Goal: Find specific page/section: Find specific page/section

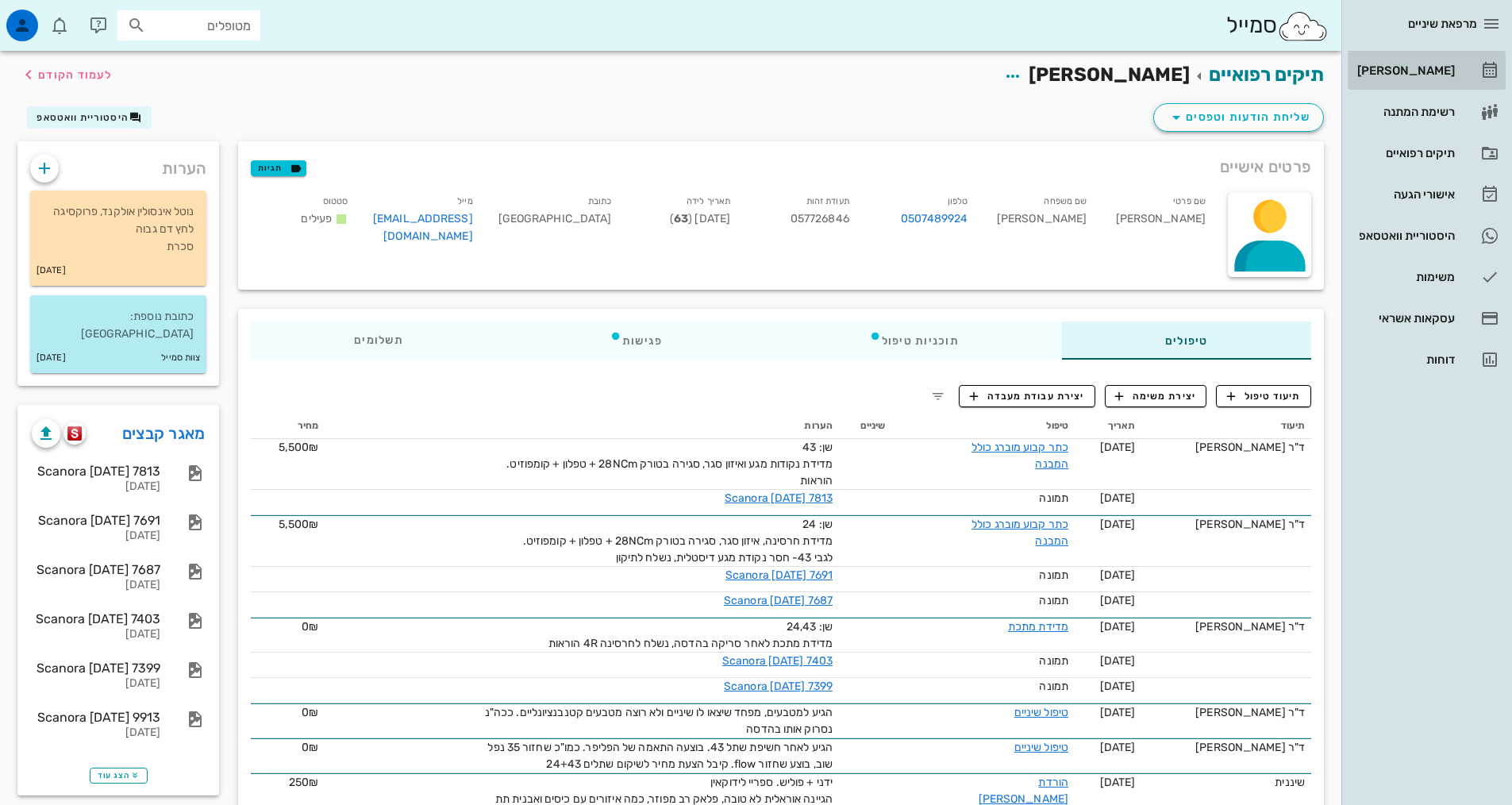
click at [1399, 60] on div "[PERSON_NAME]" at bounding box center [1404, 71] width 101 height 26
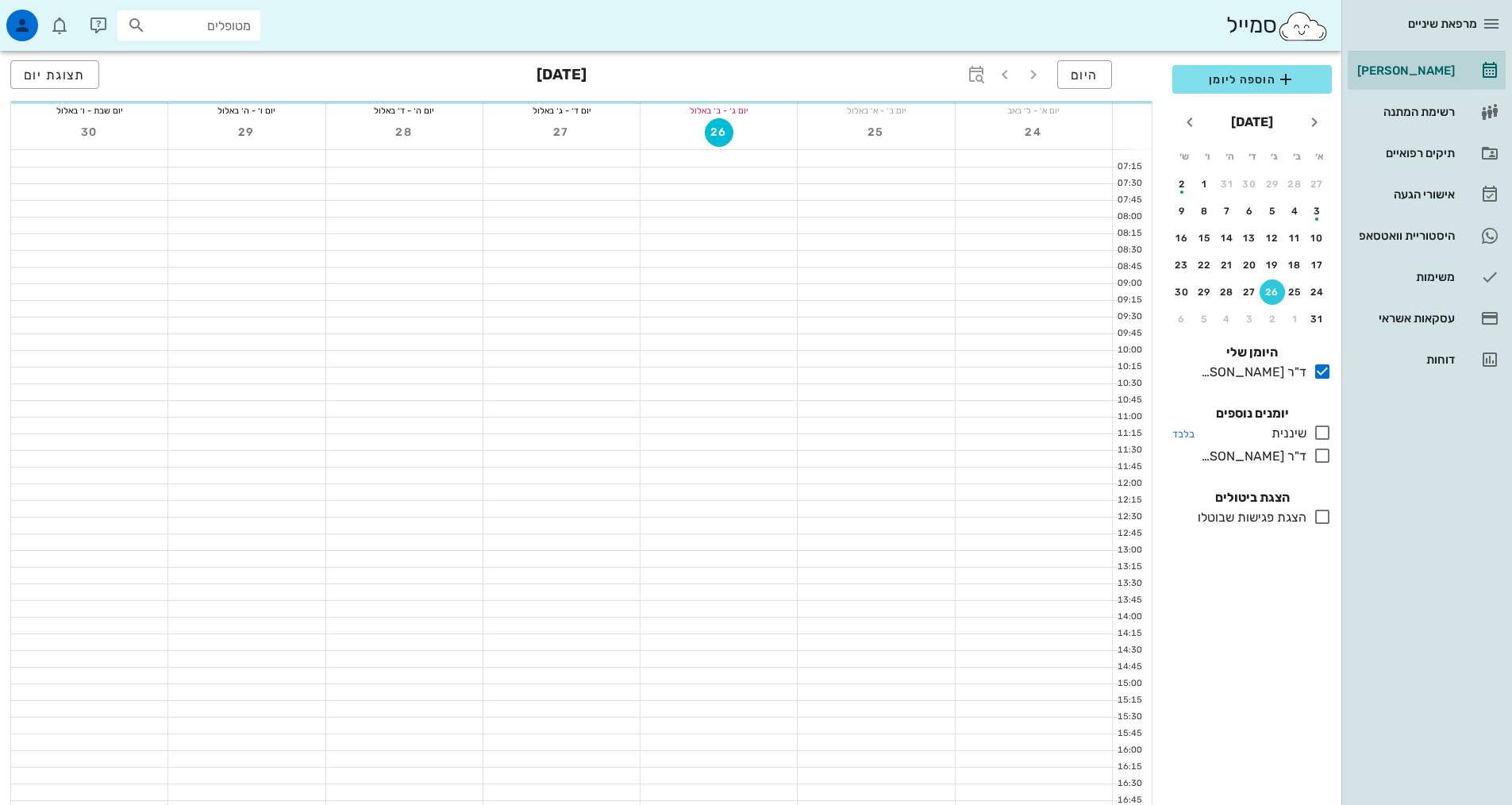
click at [1329, 425] on icon at bounding box center [1322, 432] width 19 height 19
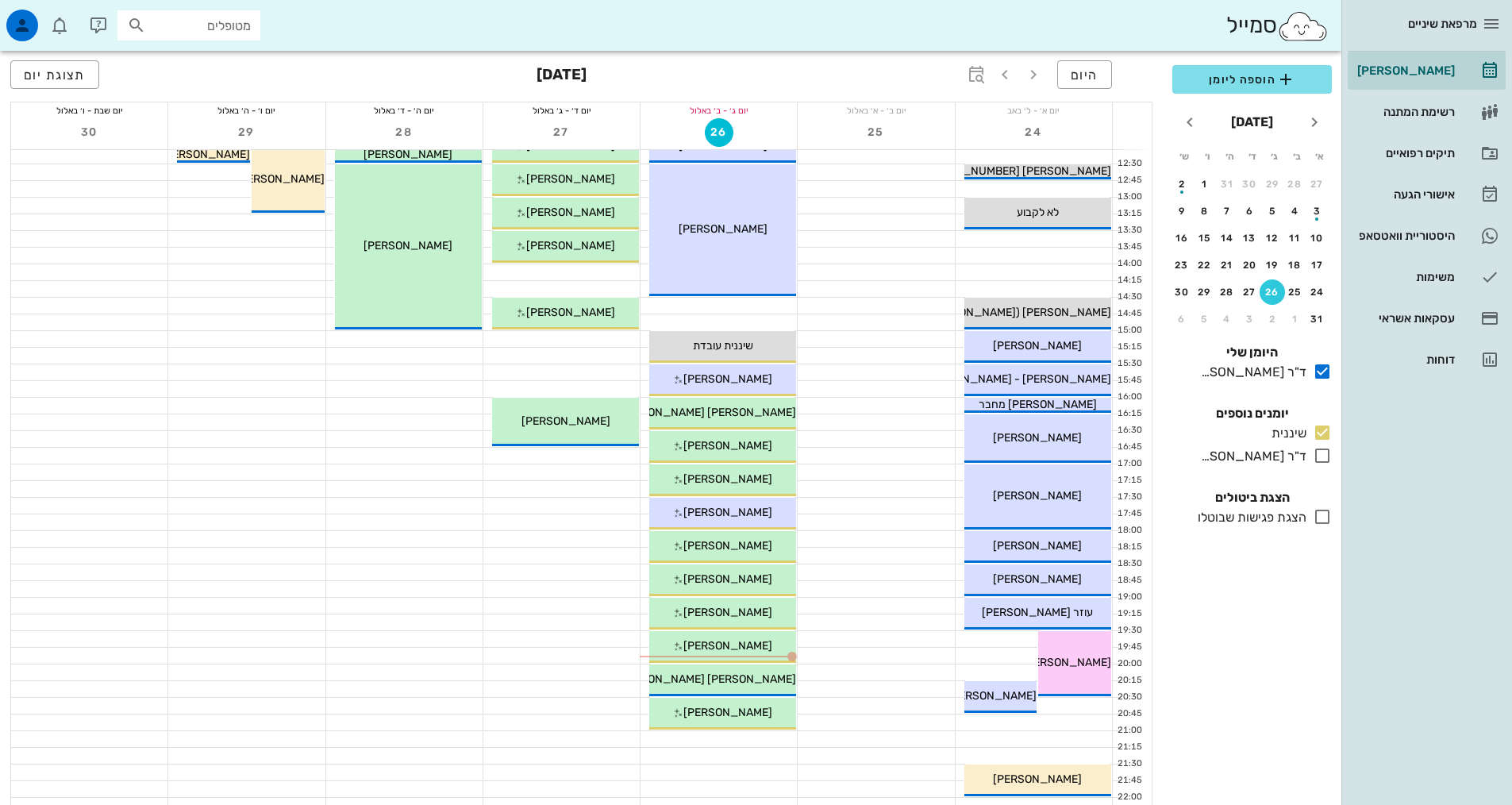
scroll to position [479, 0]
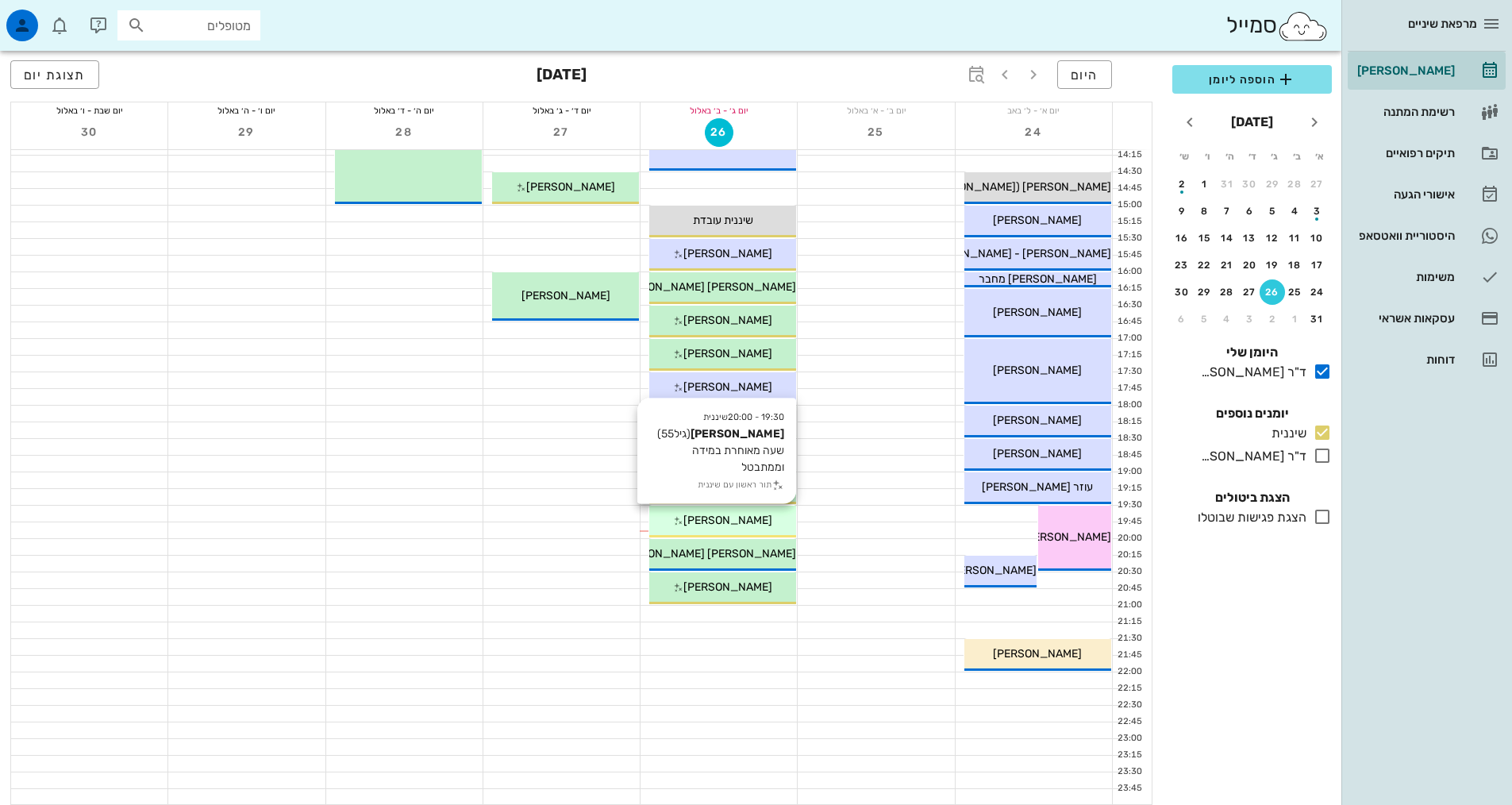
click at [713, 517] on span "[PERSON_NAME]" at bounding box center [728, 520] width 89 height 14
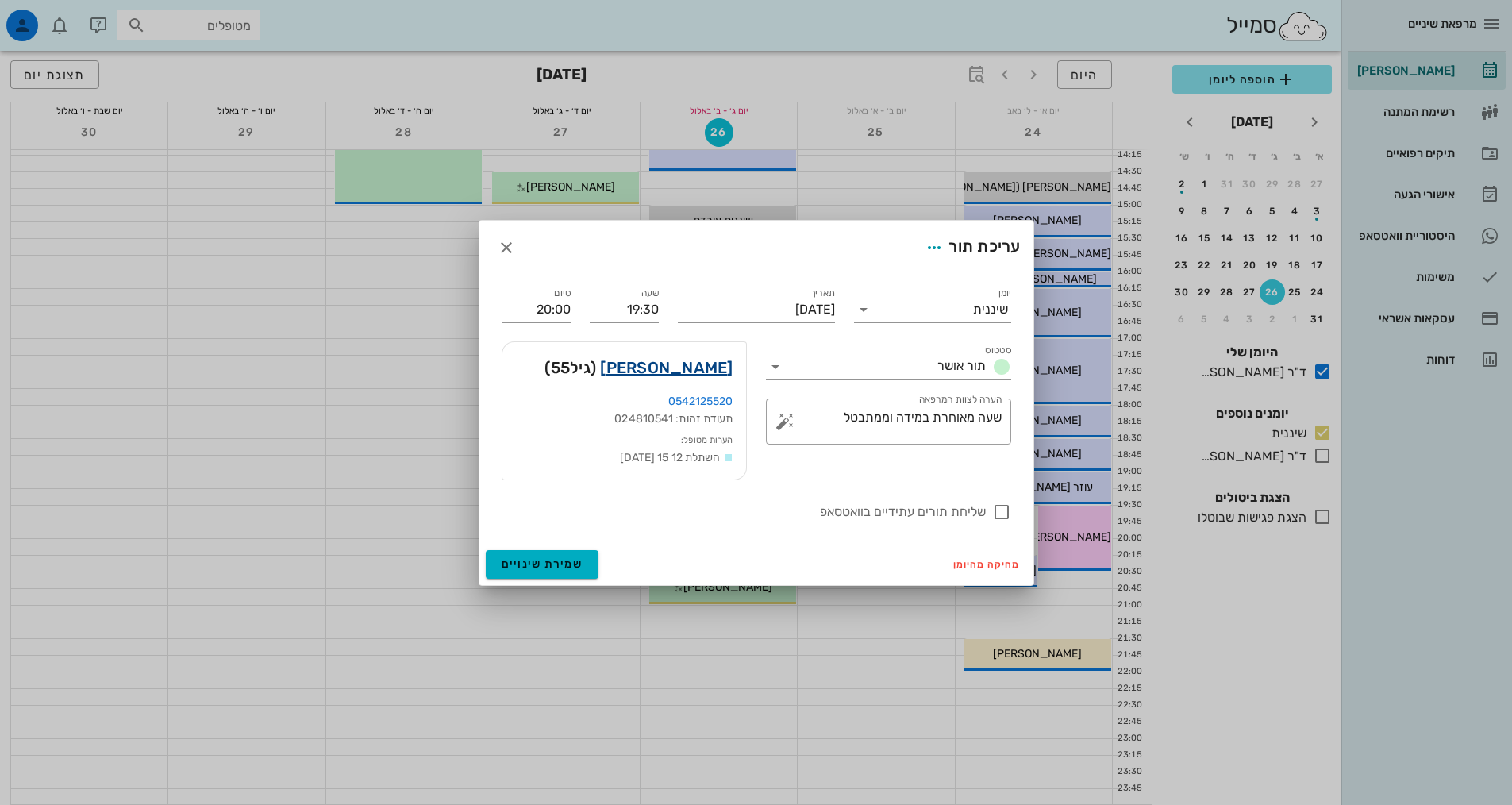
click at [694, 372] on link "[PERSON_NAME]" at bounding box center [665, 367] width 132 height 26
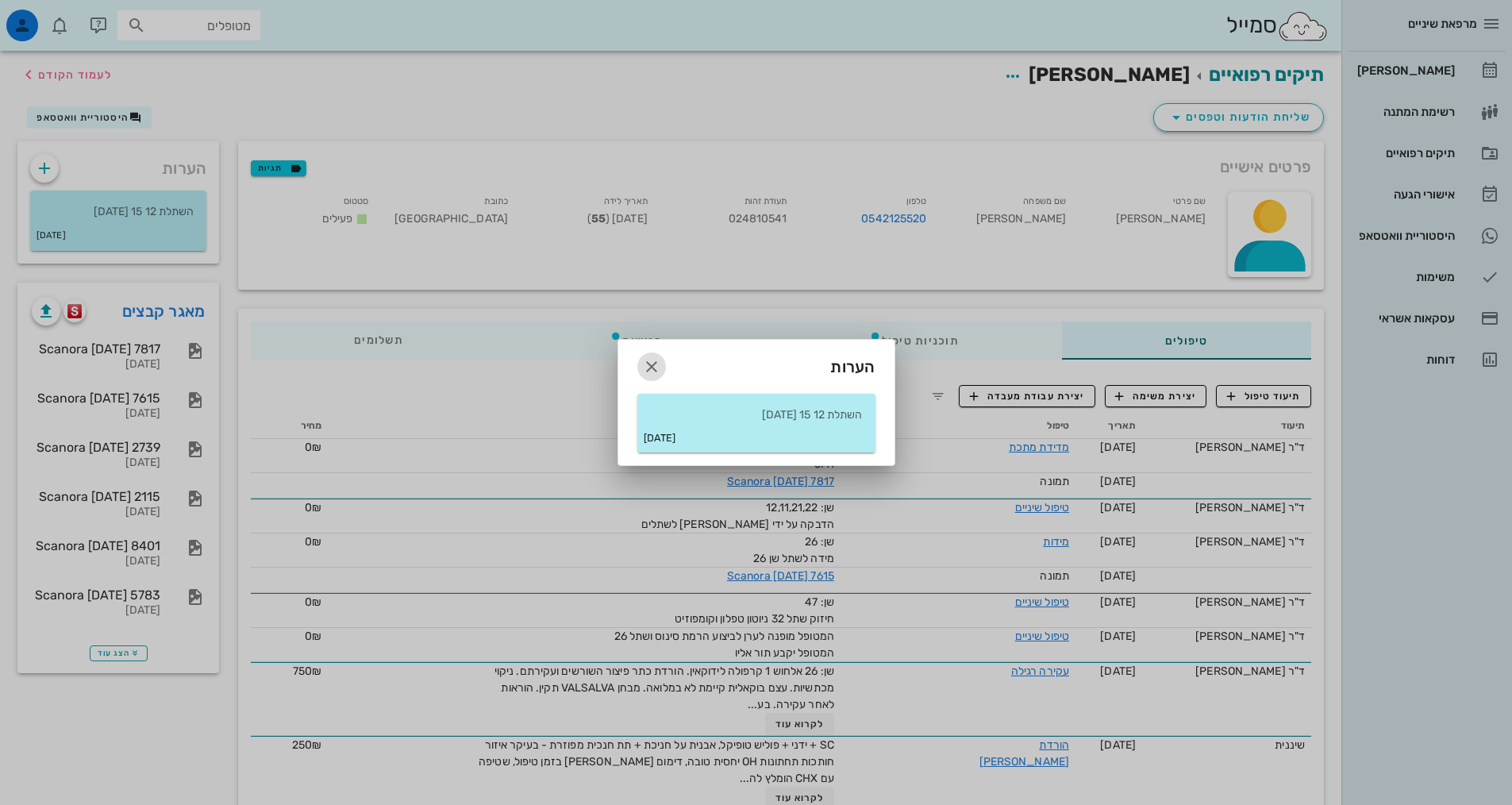
click at [646, 368] on icon "button" at bounding box center [651, 366] width 19 height 19
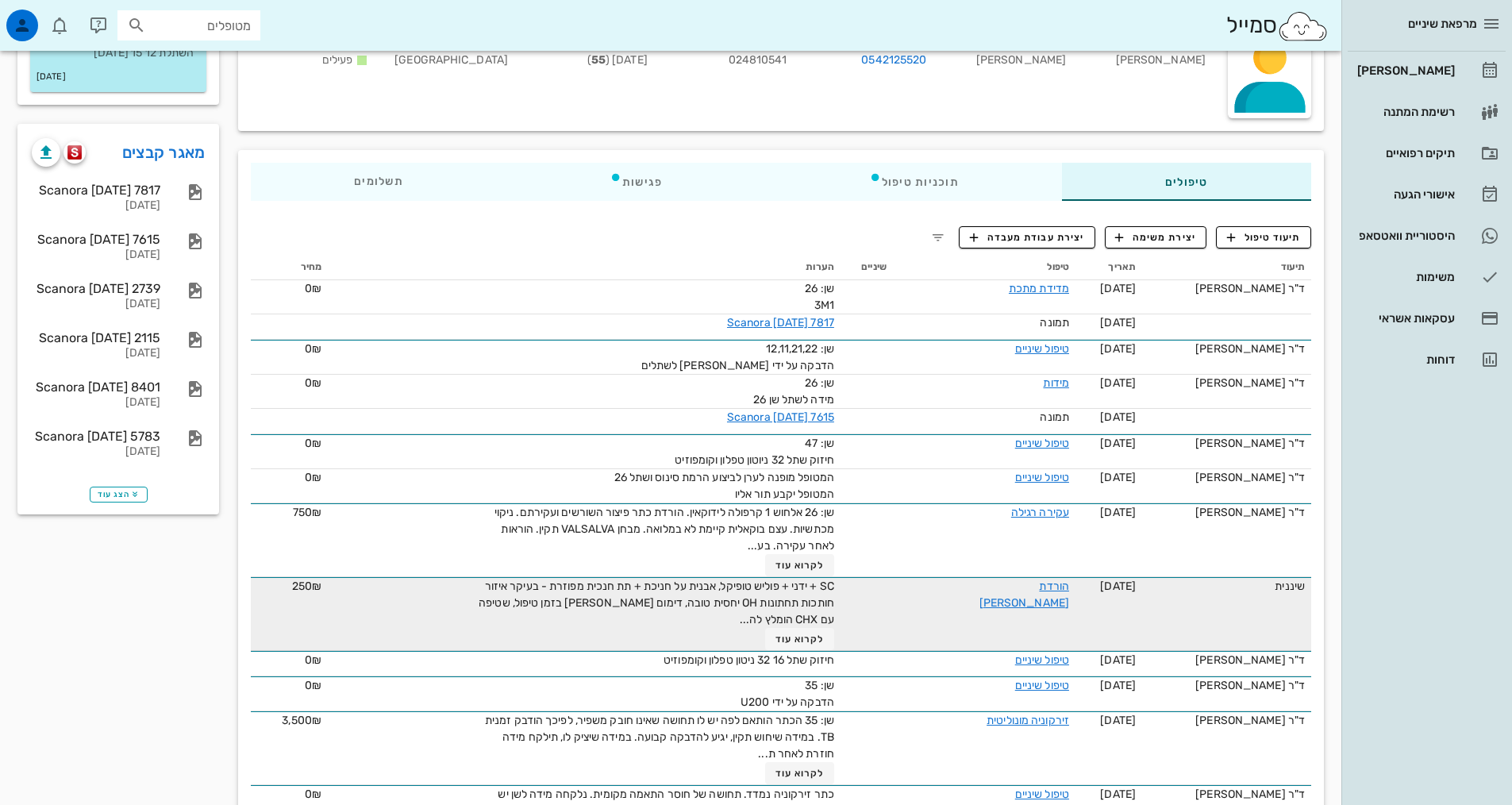
scroll to position [476, 0]
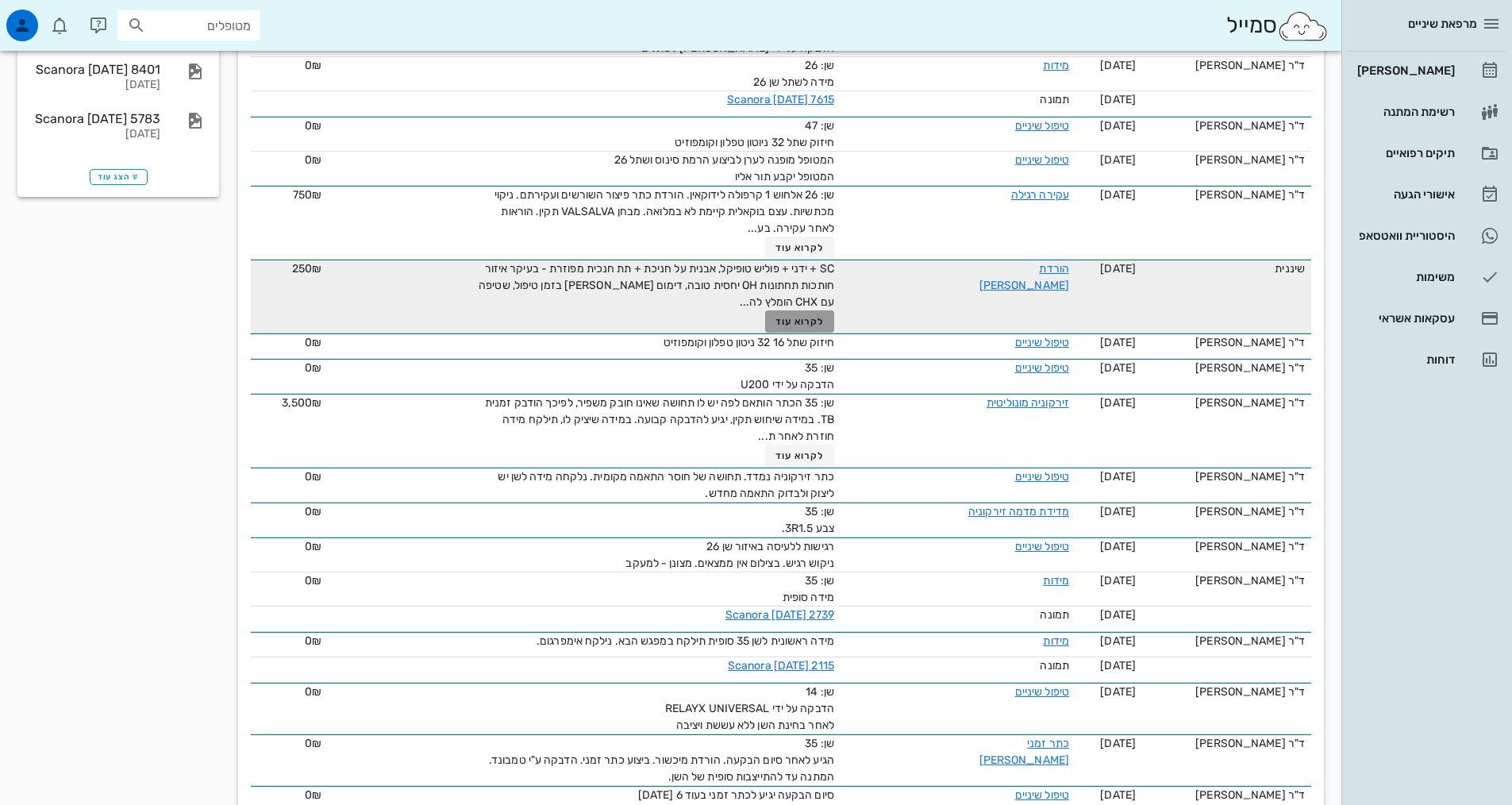
click at [798, 319] on span "לקרוא עוד" at bounding box center [800, 322] width 49 height 11
